Goal: Task Accomplishment & Management: Use online tool/utility

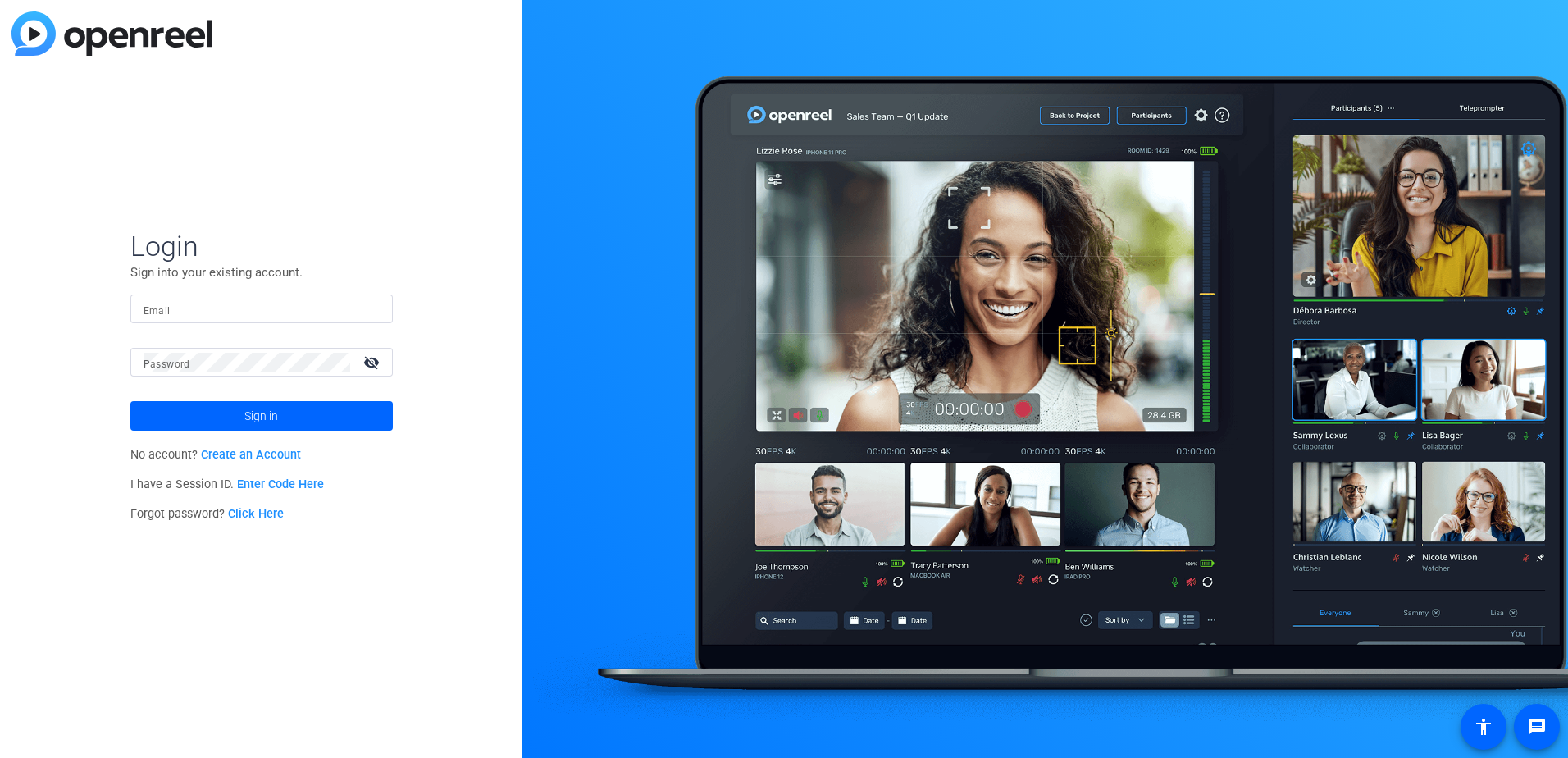
click at [244, 314] on input "Email" at bounding box center [261, 309] width 236 height 20
type input "haritha.g2@elevancehealth.com"
click at [130, 401] on button "Sign in" at bounding box center [261, 415] width 263 height 29
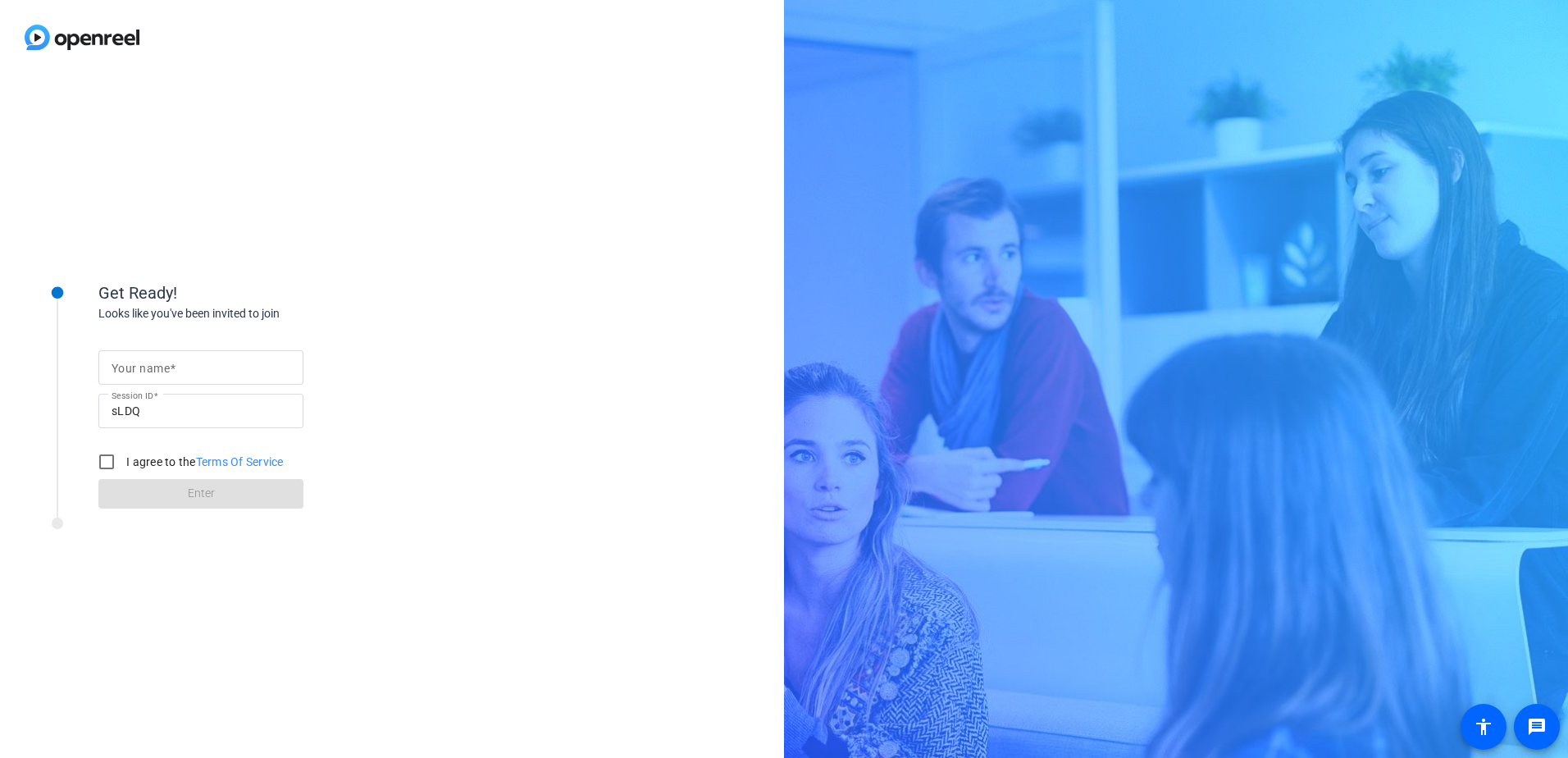
click at [198, 377] on input "Your name" at bounding box center [201, 368] width 179 height 20
type input "[PERSON_NAME]"
click at [104, 461] on input "I agree to the Terms Of Service" at bounding box center [106, 461] width 33 height 33
checkbox input "true"
click at [173, 502] on span at bounding box center [201, 494] width 205 height 39
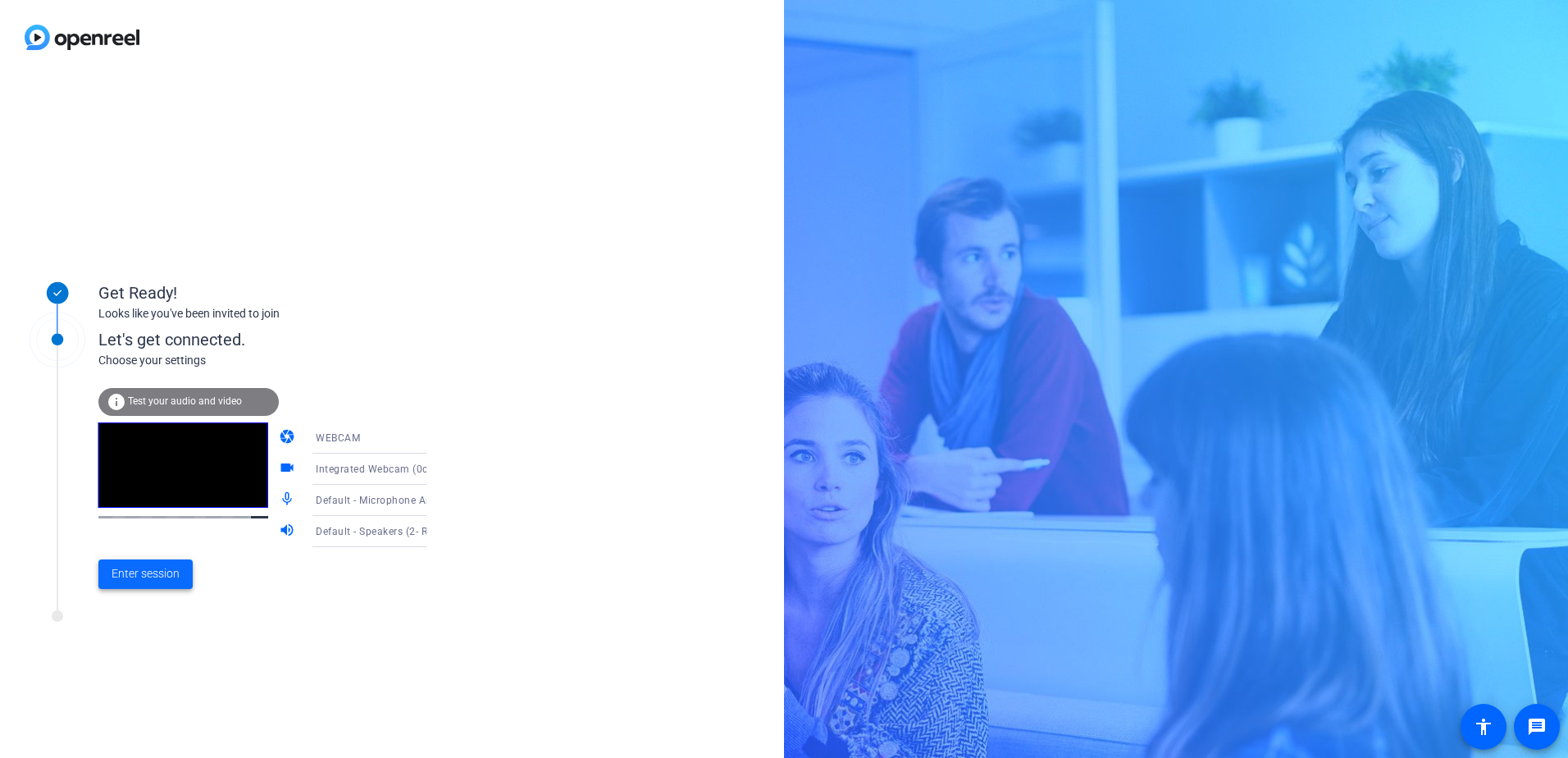
click at [150, 570] on span "Enter session" at bounding box center [146, 574] width 68 height 18
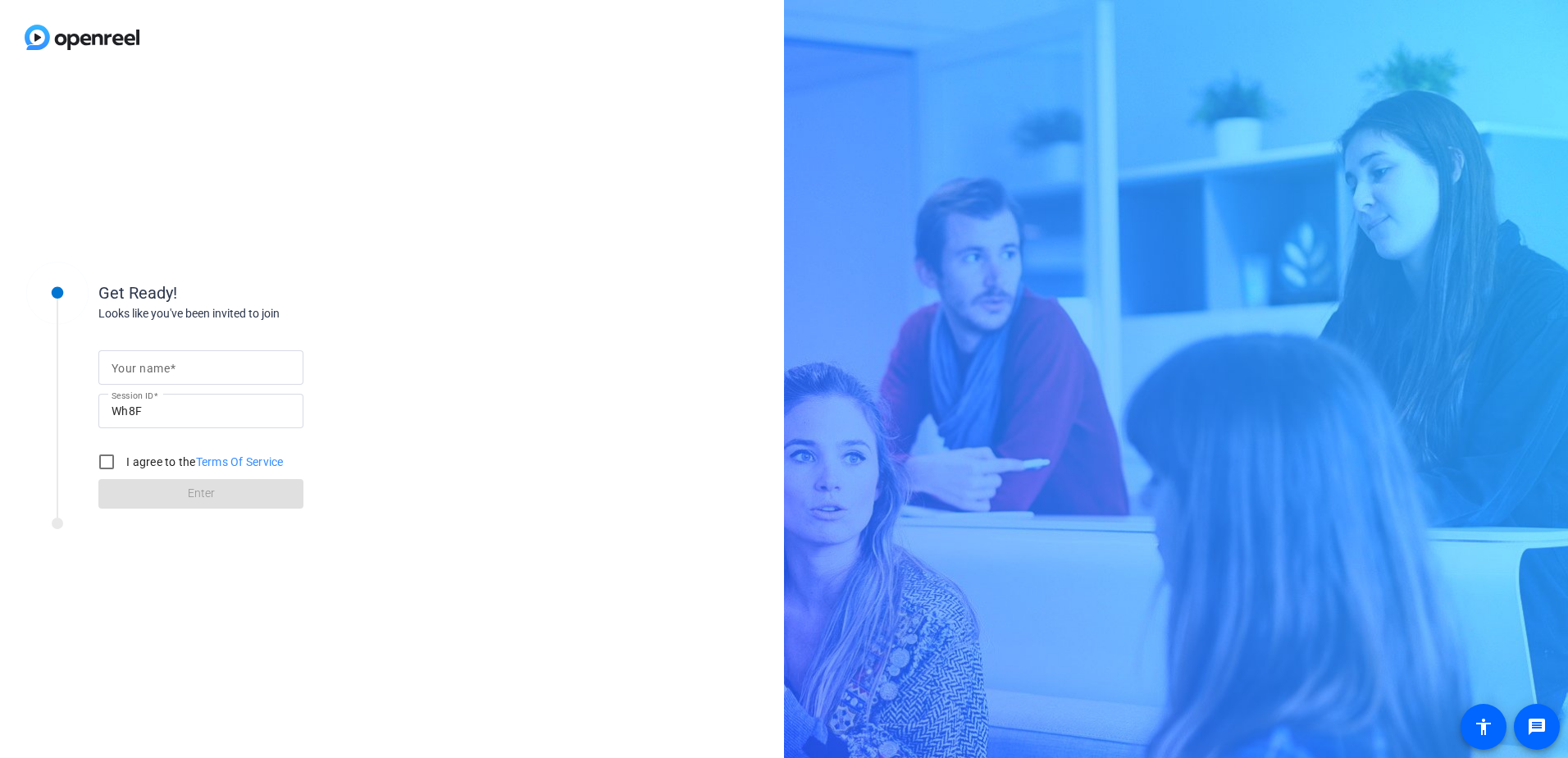
click at [174, 371] on span at bounding box center [173, 369] width 6 height 13
click at [174, 371] on input "Your name" at bounding box center [201, 368] width 179 height 20
type input "[PERSON_NAME]"
click at [408, 359] on div "Your name [PERSON_NAME] Session ID Wh8F I agree to the Terms Of Service Enter" at bounding box center [263, 415] width 328 height 186
click at [106, 463] on input "I agree to the Terms Of Service" at bounding box center [106, 461] width 33 height 33
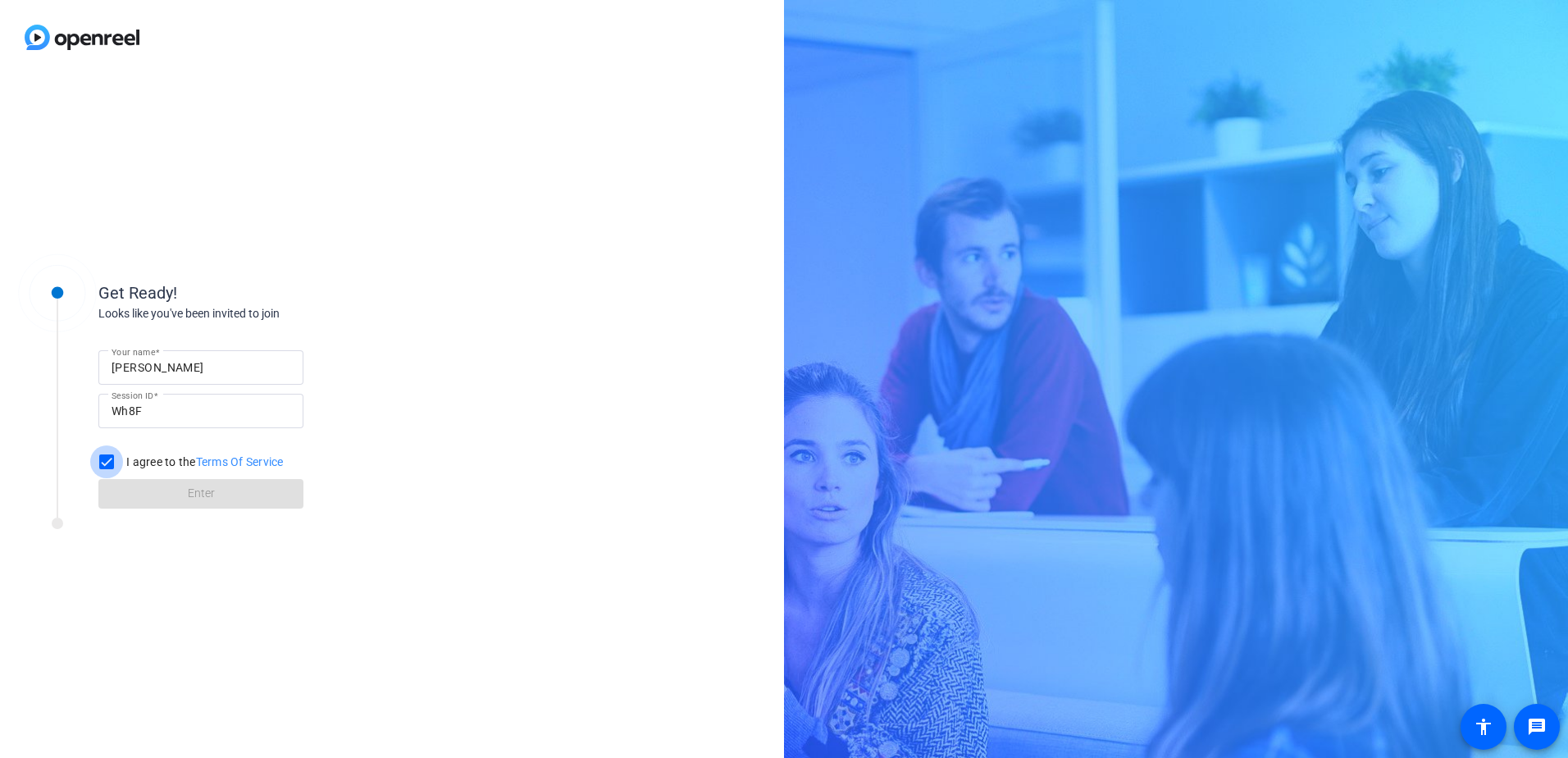
checkbox input "true"
click at [169, 494] on span at bounding box center [201, 494] width 205 height 39
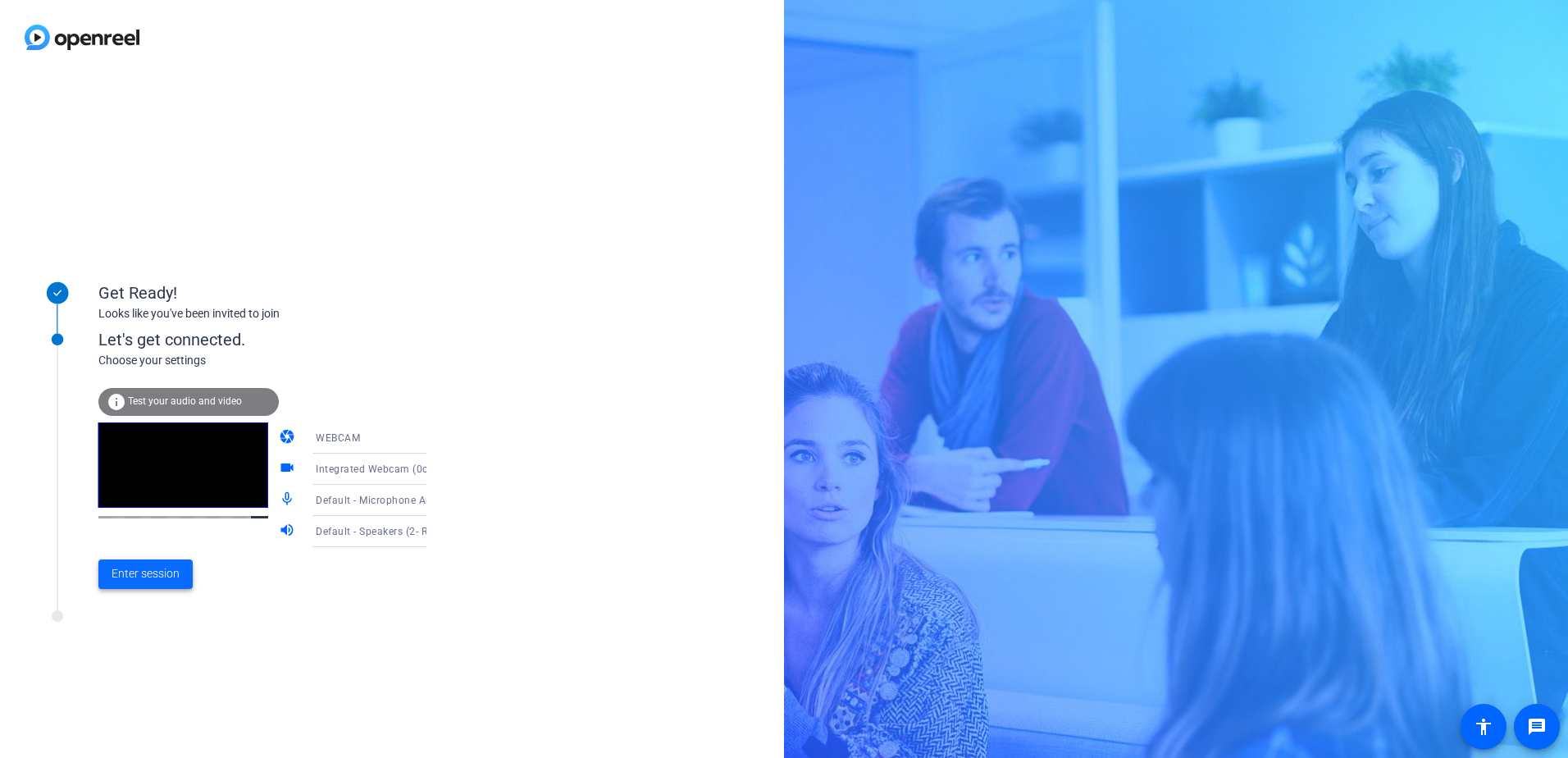
click at [153, 575] on span "Enter session" at bounding box center [146, 574] width 68 height 18
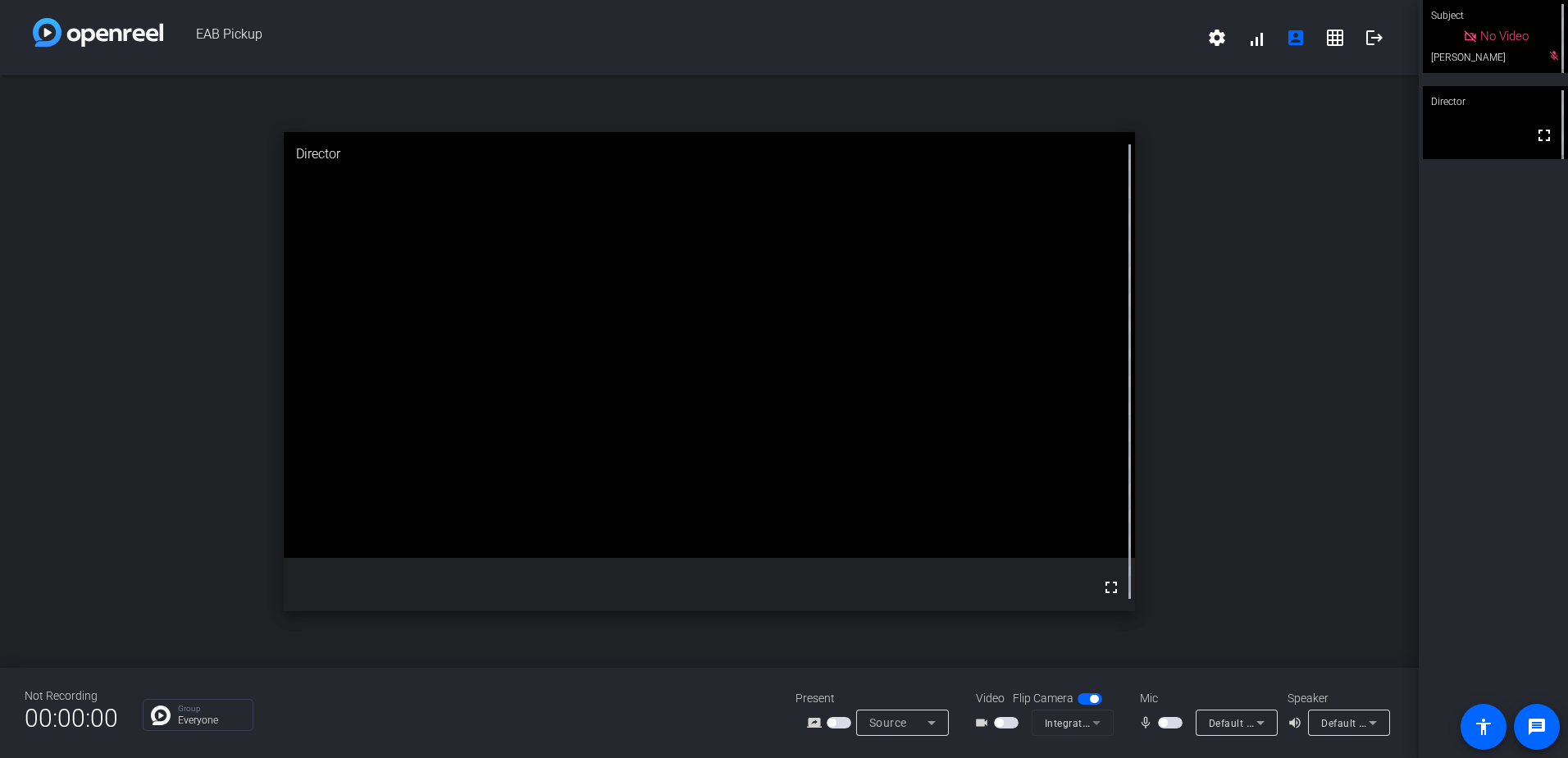
click at [1180, 722] on span "button" at bounding box center [1170, 723] width 25 height 12
click at [1013, 726] on span "button" at bounding box center [1007, 723] width 25 height 12
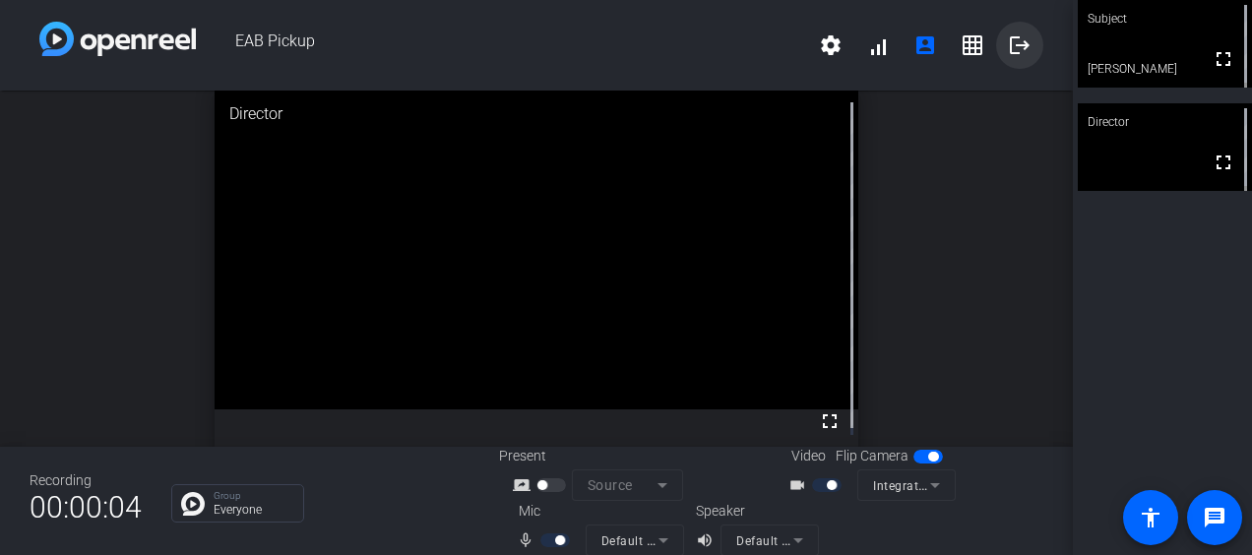
click at [1008, 48] on mat-icon "logout" at bounding box center [1020, 45] width 24 height 24
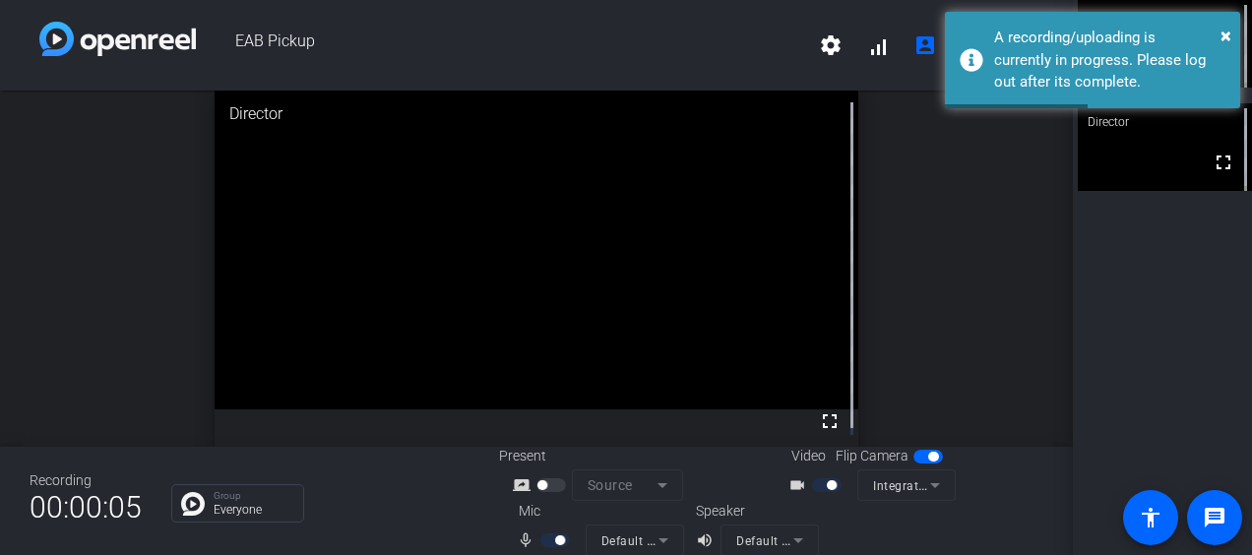
click at [844, 323] on div "open_in_new Director fullscreen" at bounding box center [536, 269] width 1073 height 356
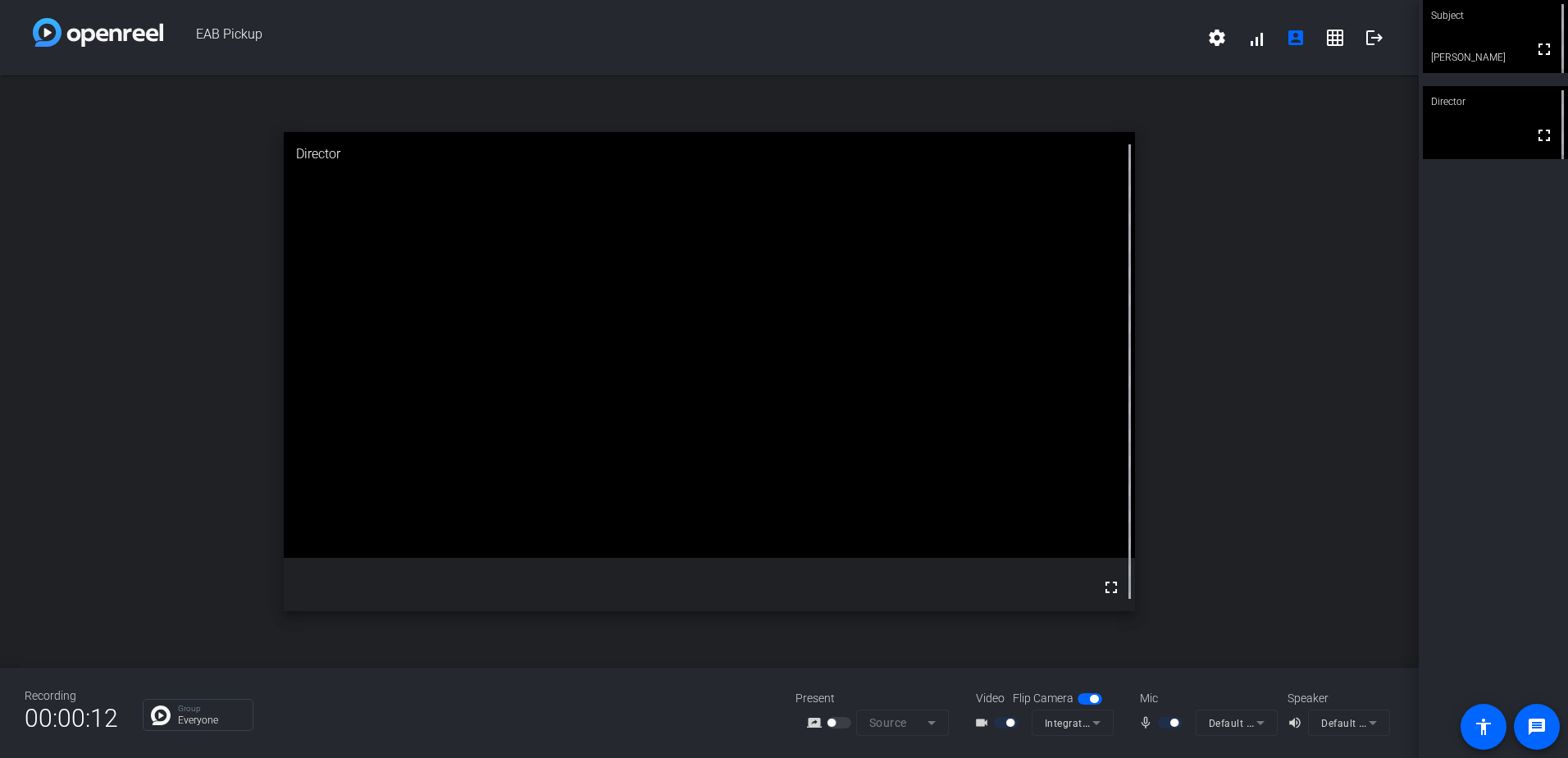
click at [840, 720] on div at bounding box center [840, 723] width 28 height 12
click at [844, 724] on div at bounding box center [840, 723] width 28 height 12
click at [839, 722] on div at bounding box center [840, 723] width 28 height 12
click at [839, 726] on div at bounding box center [840, 723] width 28 height 12
click at [843, 721] on div at bounding box center [840, 723] width 28 height 12
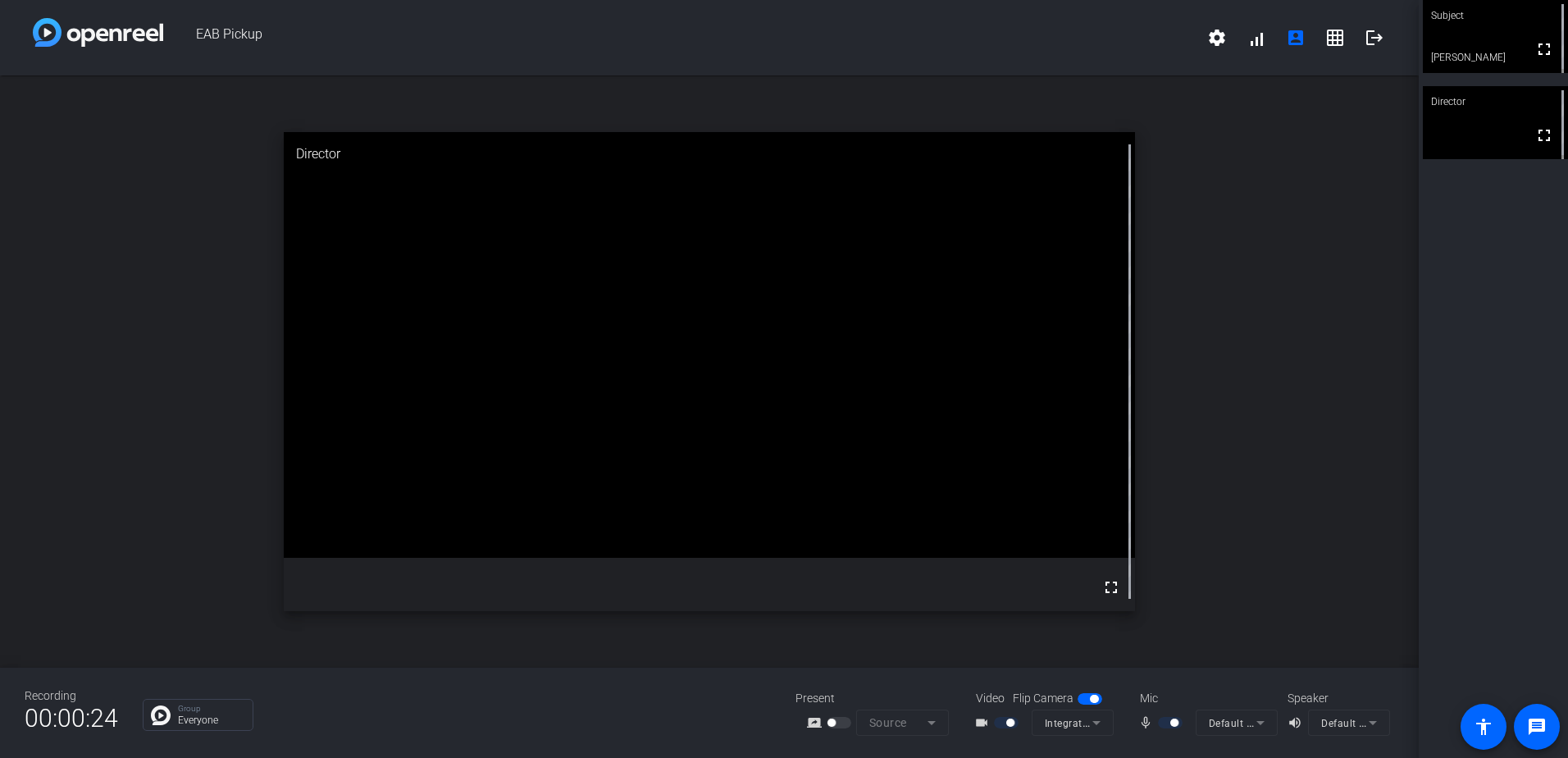
click at [843, 721] on div at bounding box center [840, 723] width 28 height 12
click at [844, 723] on div at bounding box center [840, 723] width 28 height 12
click at [845, 725] on div at bounding box center [840, 723] width 28 height 12
click at [849, 725] on span "button" at bounding box center [839, 723] width 25 height 12
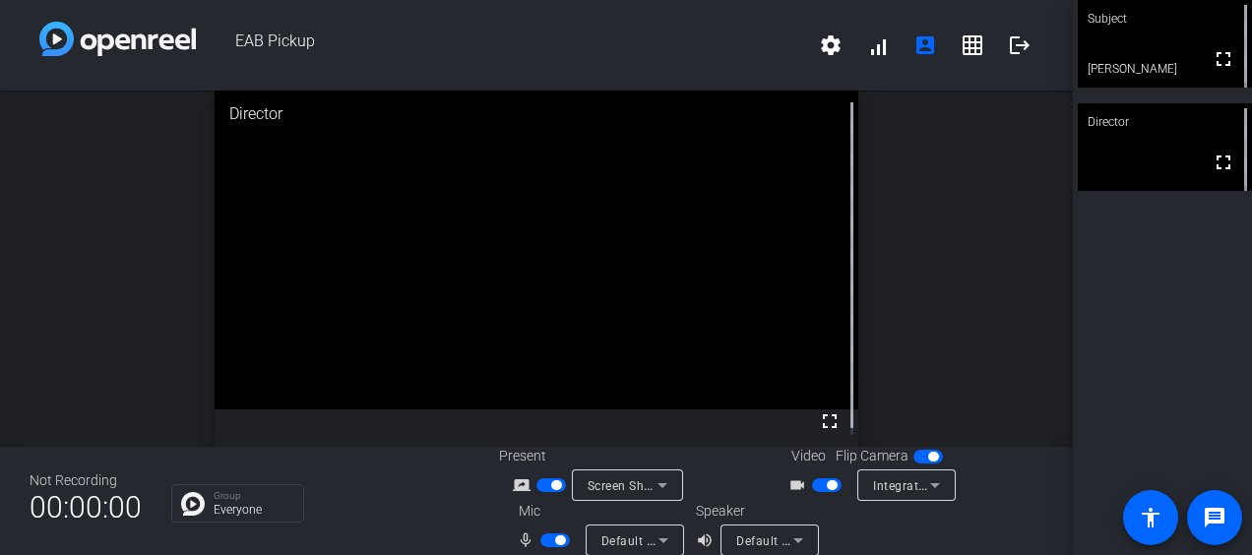
click at [187, 311] on div "open_in_new Director fullscreen" at bounding box center [536, 269] width 1073 height 356
